Goal: Information Seeking & Learning: Learn about a topic

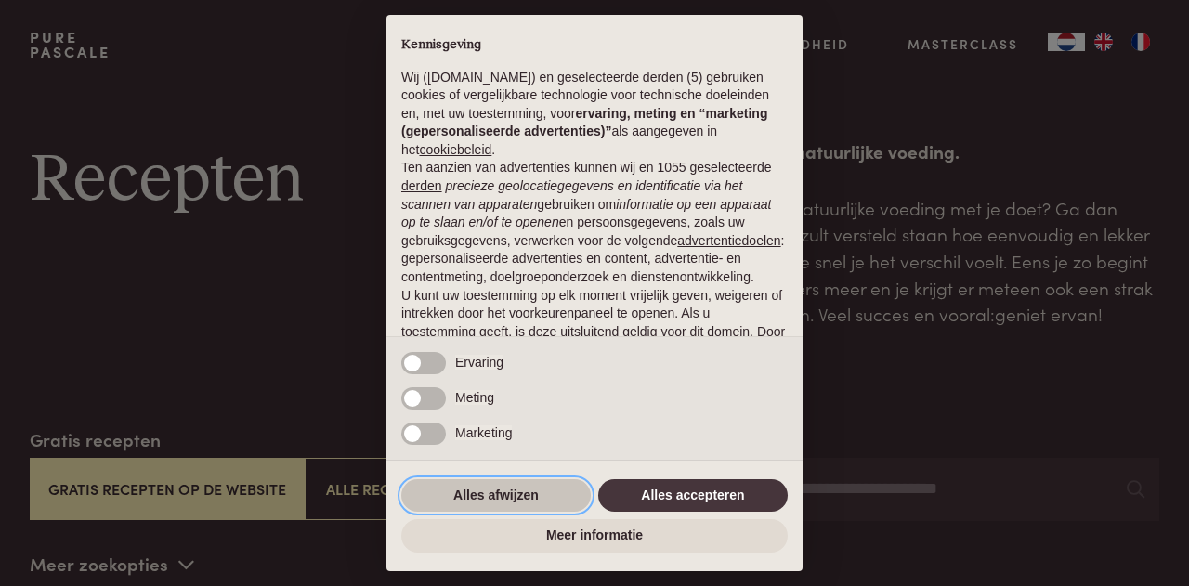
click at [524, 504] on button "Alles afwijzen" at bounding box center [496, 495] width 190 height 33
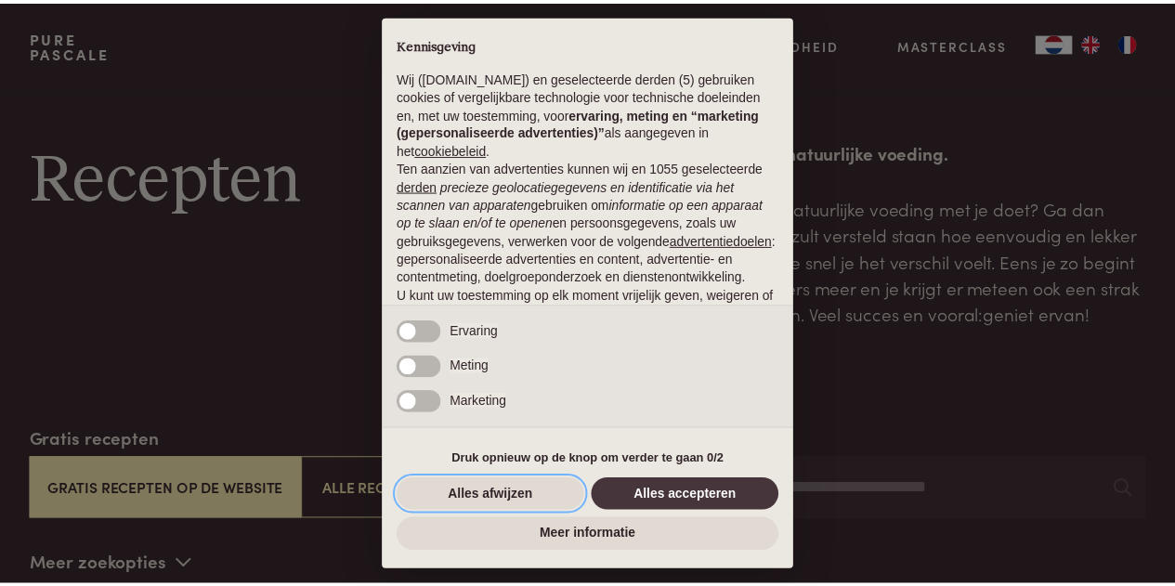
scroll to position [160, 0]
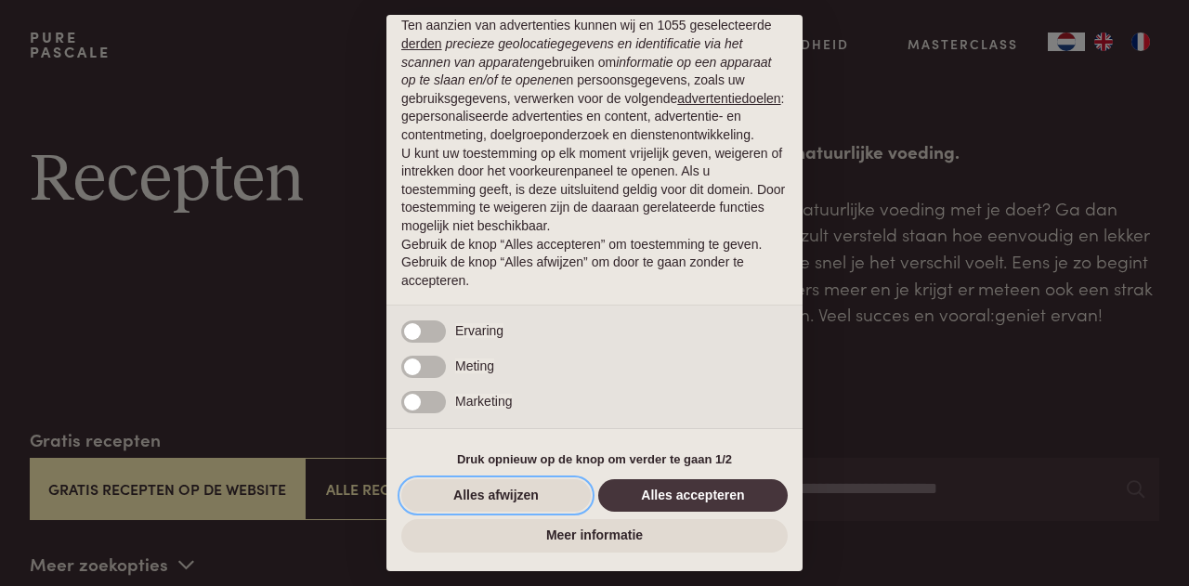
click at [528, 495] on button "Alles afwijzen" at bounding box center [496, 495] width 190 height 33
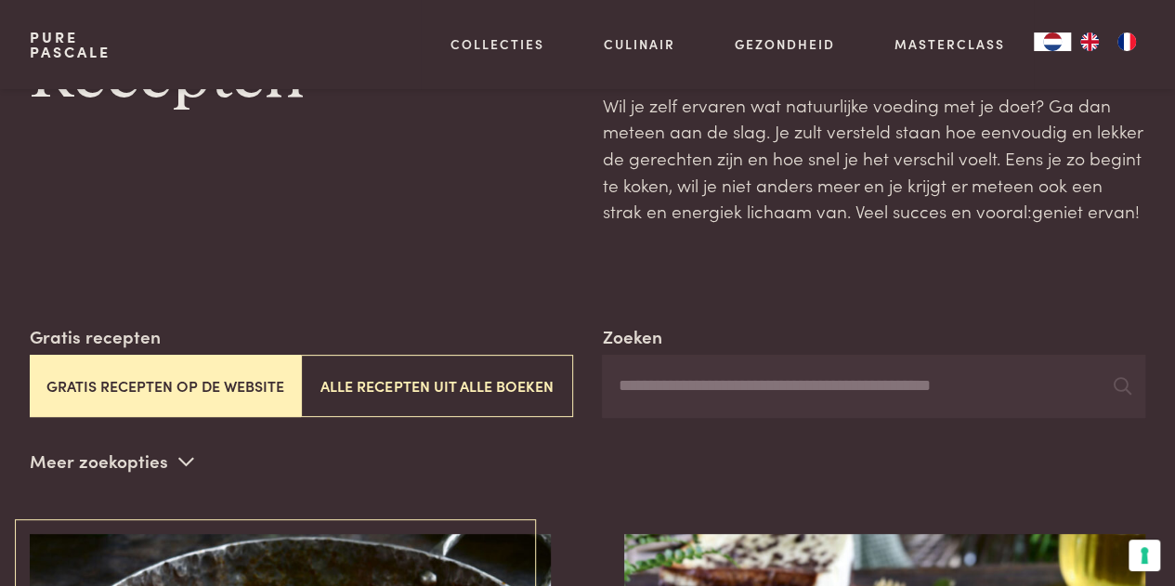
scroll to position [186, 0]
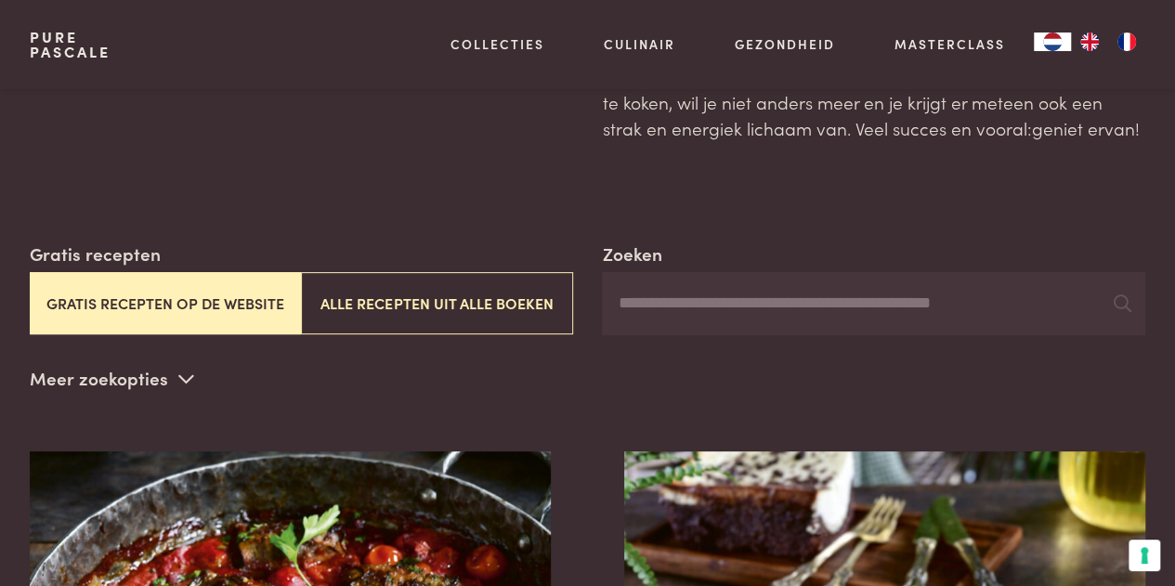
click at [1091, 45] on img "EN" at bounding box center [1090, 42] width 22 height 19
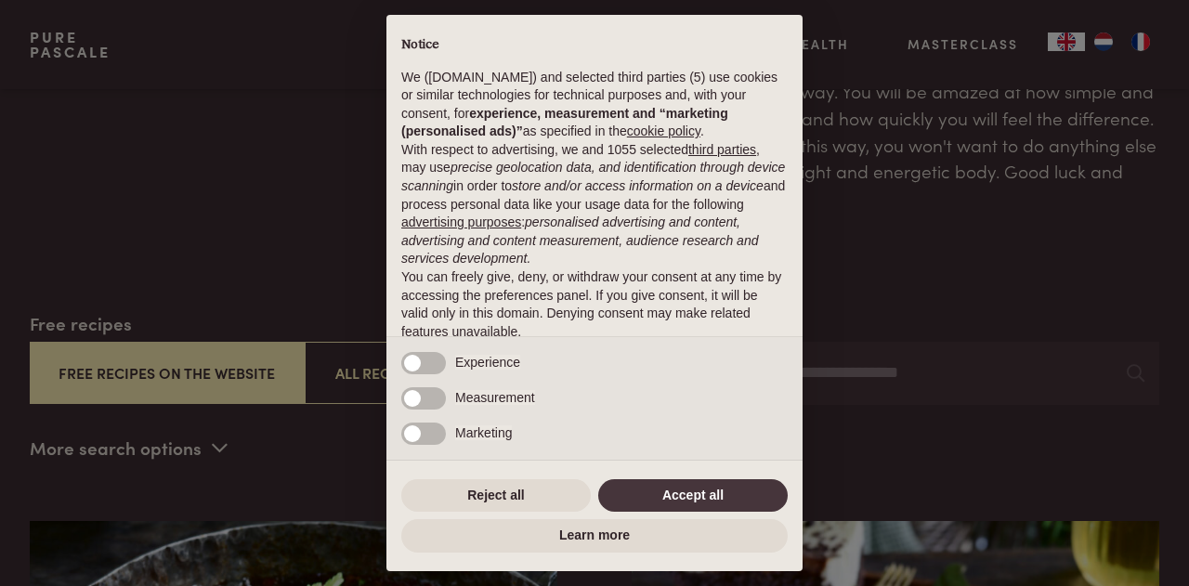
scroll to position [186, 0]
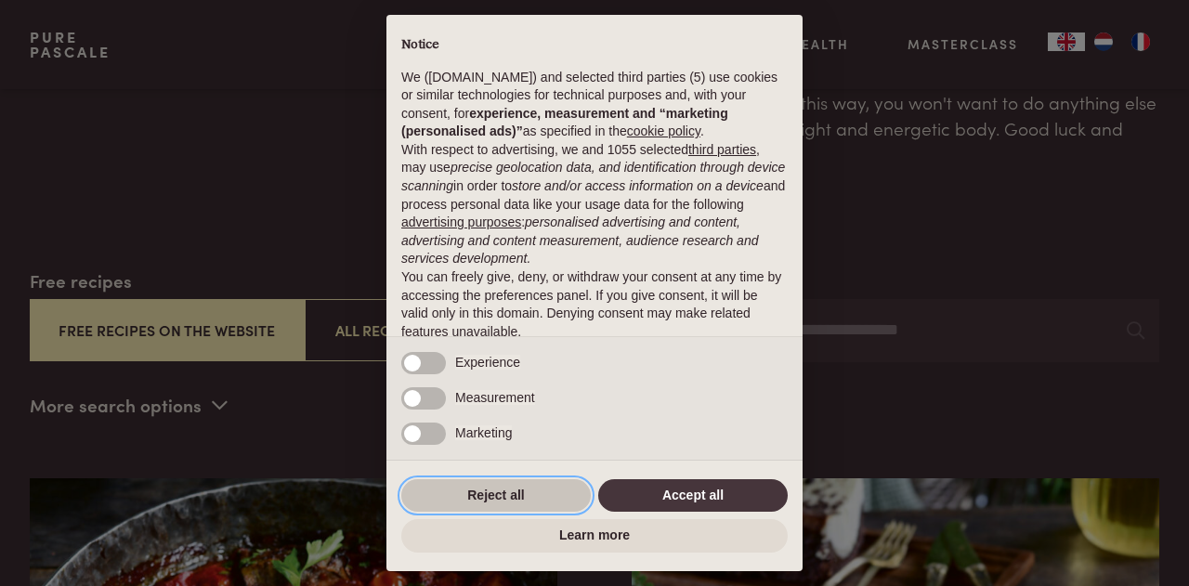
click at [528, 495] on button "Reject all" at bounding box center [496, 495] width 190 height 33
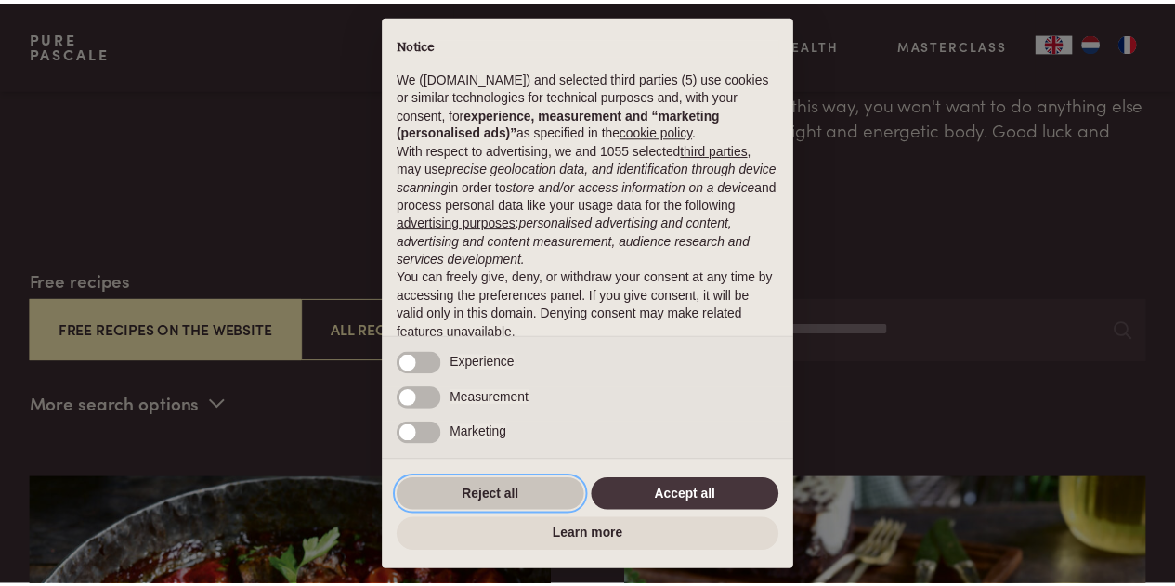
scroll to position [87, 0]
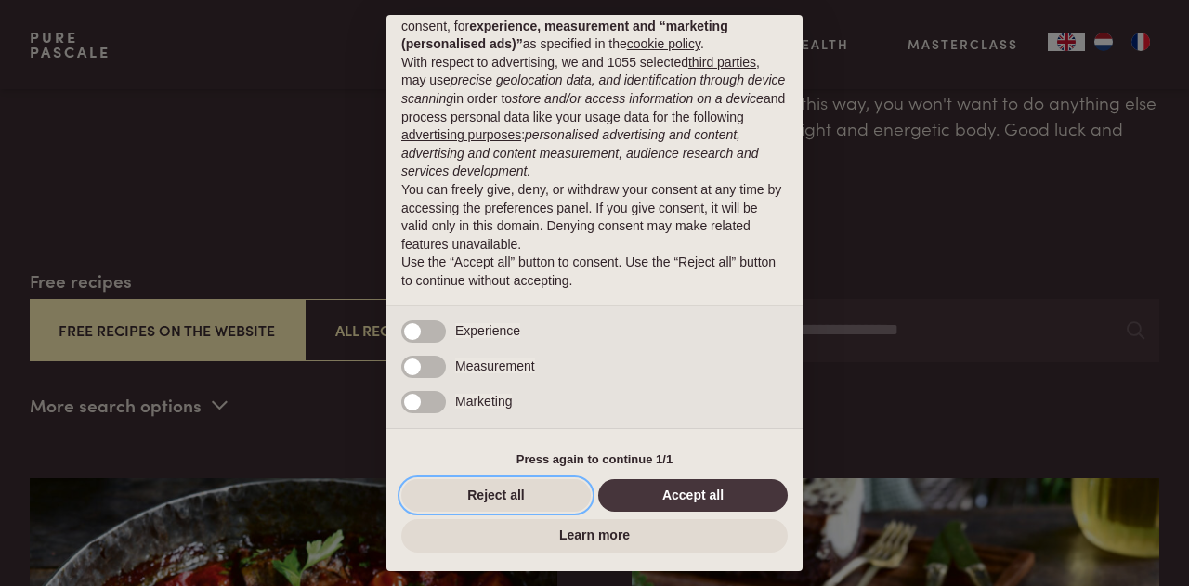
click at [528, 495] on button "Reject all" at bounding box center [496, 495] width 190 height 33
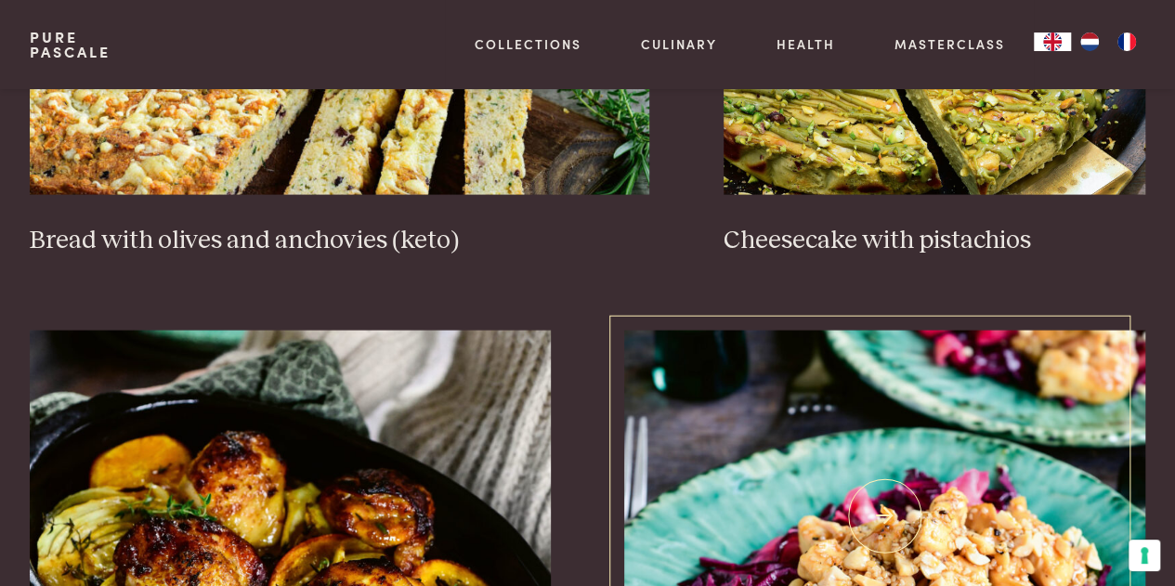
scroll to position [1580, 0]
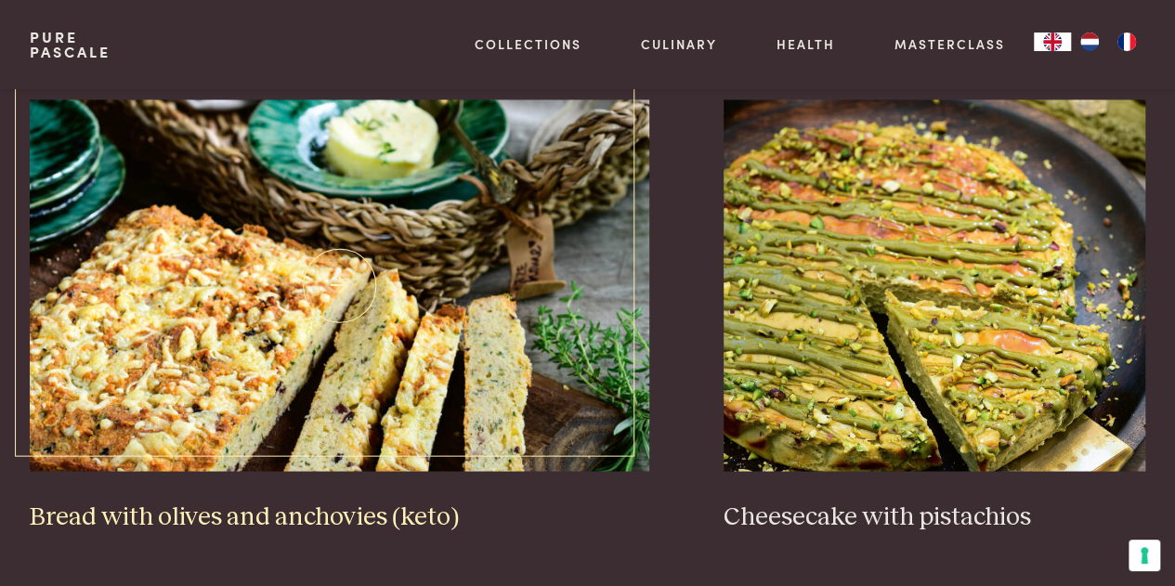
click at [390, 370] on img at bounding box center [340, 285] width 621 height 372
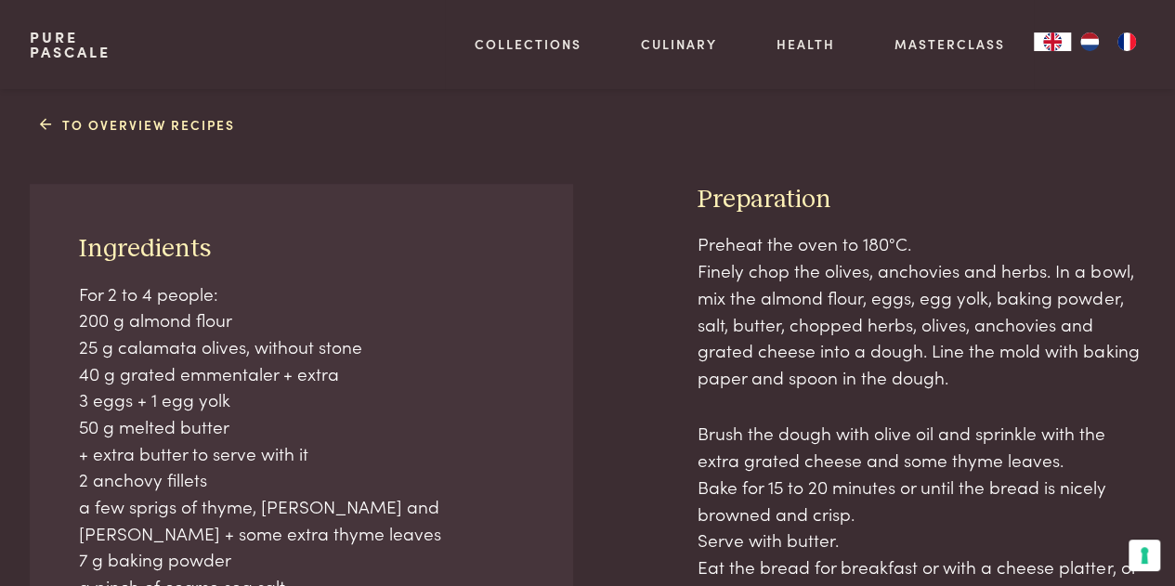
scroll to position [743, 0]
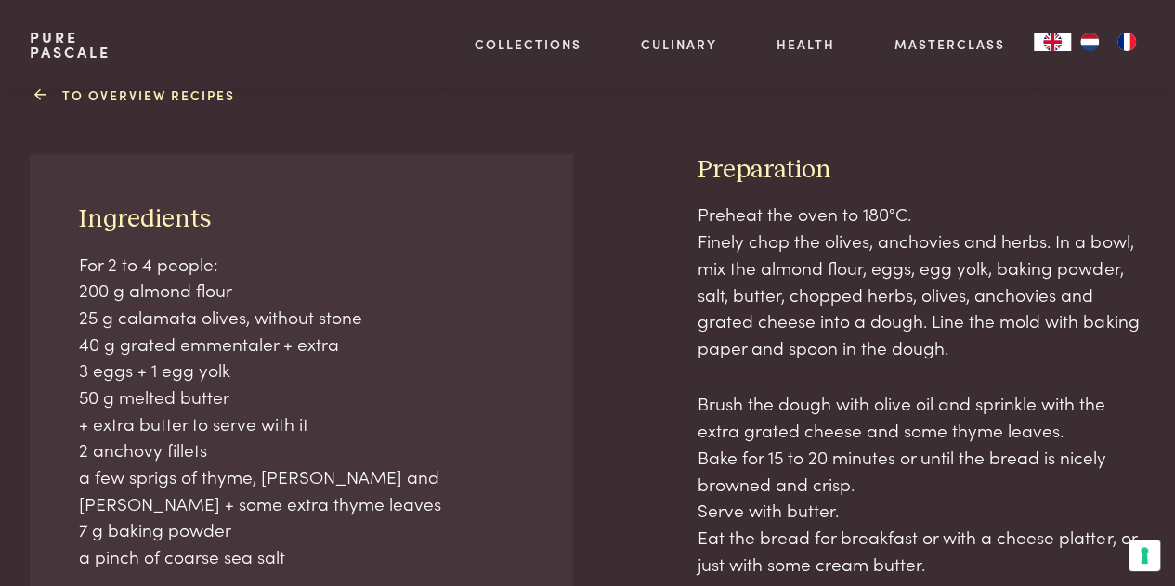
click at [38, 93] on icon at bounding box center [40, 95] width 13 height 20
